Goal: Task Accomplishment & Management: Complete application form

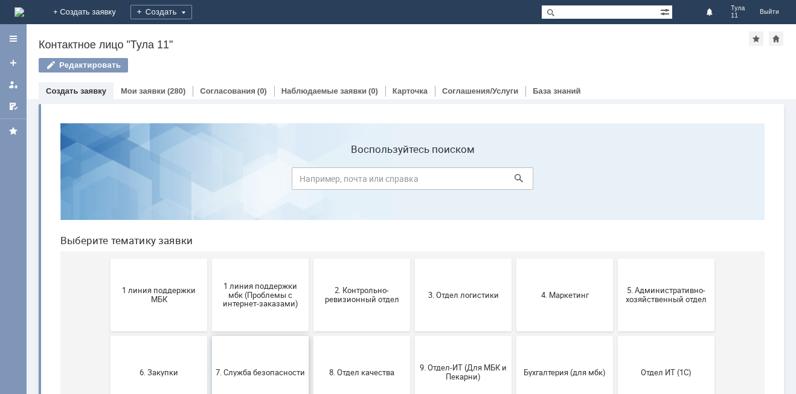
drag, startPoint x: 219, startPoint y: 345, endPoint x: 182, endPoint y: 324, distance: 43.0
click at [214, 341] on button "7. Служба безопасности" at bounding box center [260, 372] width 97 height 72
click at [176, 309] on button "1 линия поддержки МБК" at bounding box center [159, 294] width 97 height 72
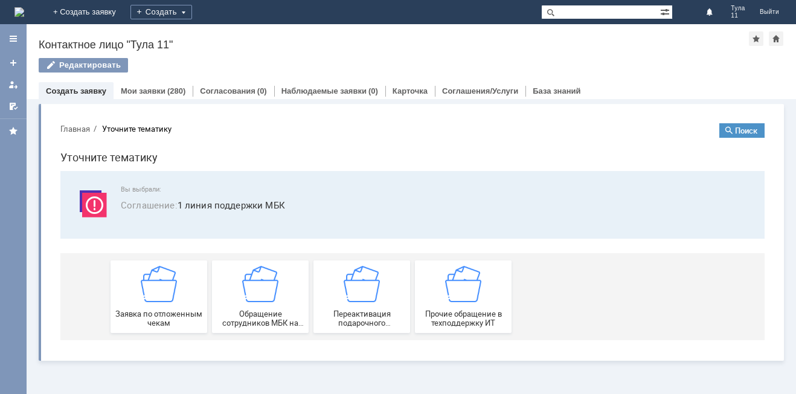
click at [176, 309] on div "Заявка по отложенным чекам" at bounding box center [158, 297] width 89 height 62
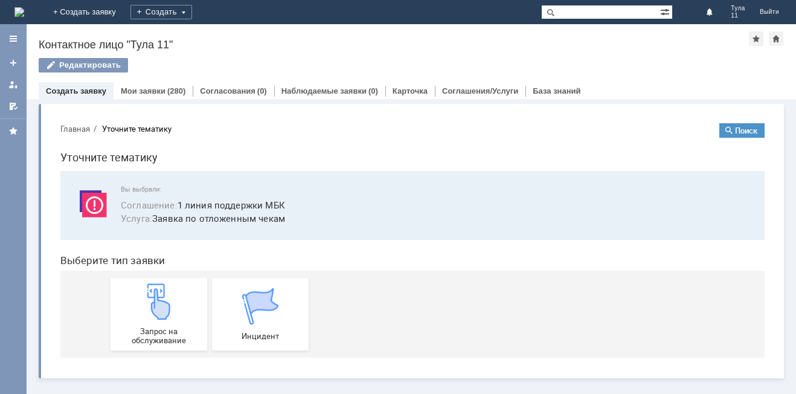
click at [176, 309] on img at bounding box center [159, 301] width 36 height 36
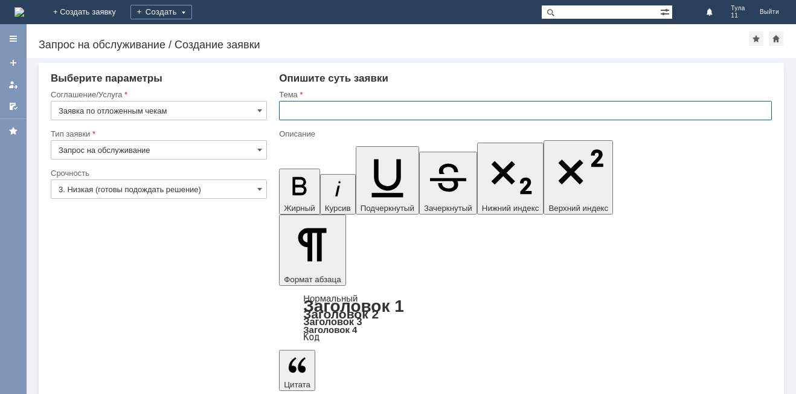
click at [321, 112] on input "text" at bounding box center [525, 110] width 493 height 19
type input "МБК Тула 11 отл чек 17.09.25"
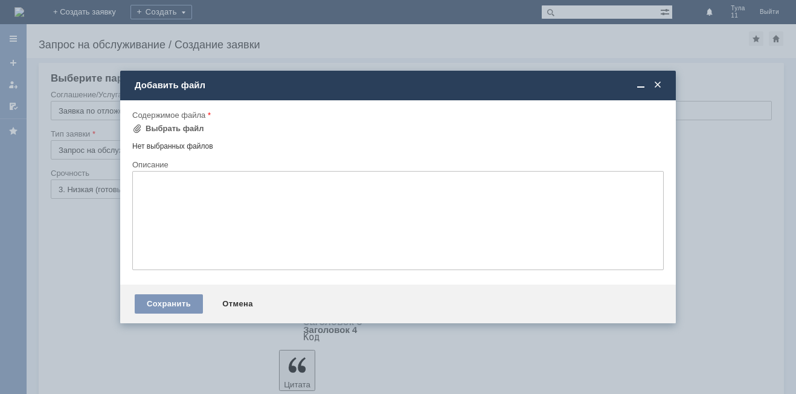
click at [165, 137] on div "Нет выбранных файлов" at bounding box center [397, 144] width 531 height 14
click at [166, 131] on div "Выбрать файл" at bounding box center [175, 129] width 59 height 10
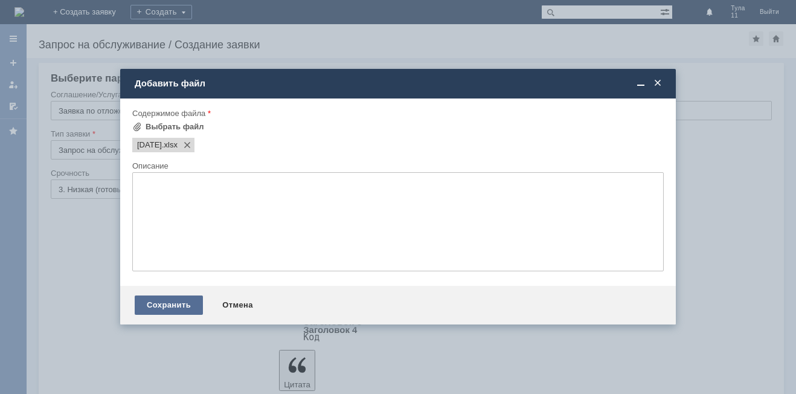
click at [158, 302] on div "Сохранить" at bounding box center [169, 304] width 68 height 19
